Goal: Navigation & Orientation: Find specific page/section

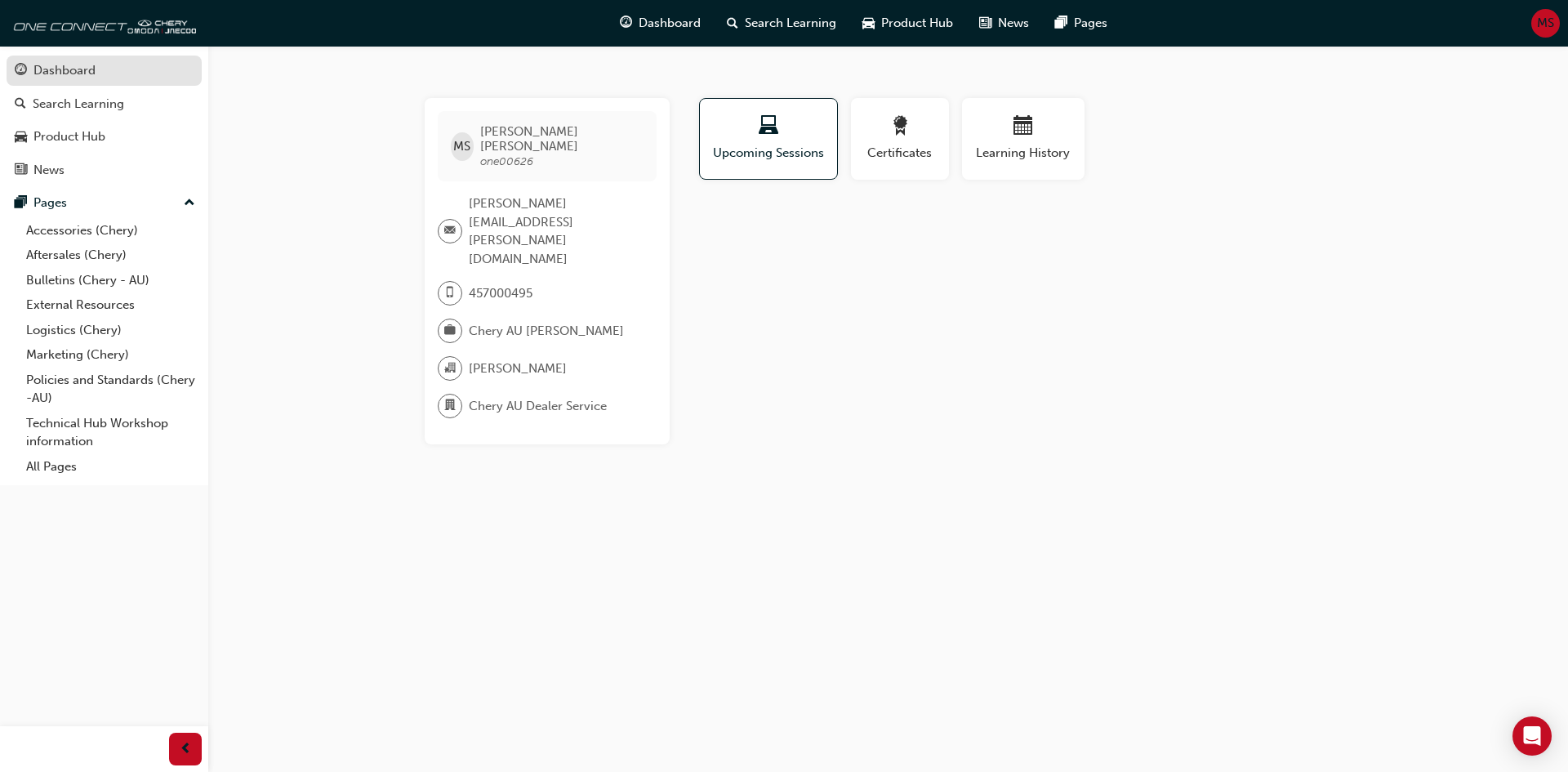
click at [58, 71] on div "Dashboard" at bounding box center [64, 71] width 62 height 19
